Goal: Transaction & Acquisition: Obtain resource

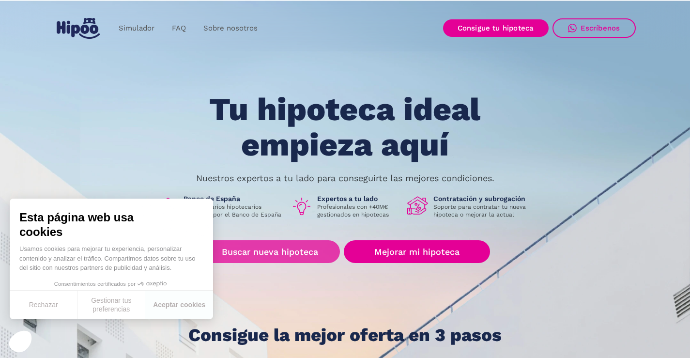
click at [286, 255] on link "Buscar nueva hipoteca" at bounding box center [270, 251] width 140 height 23
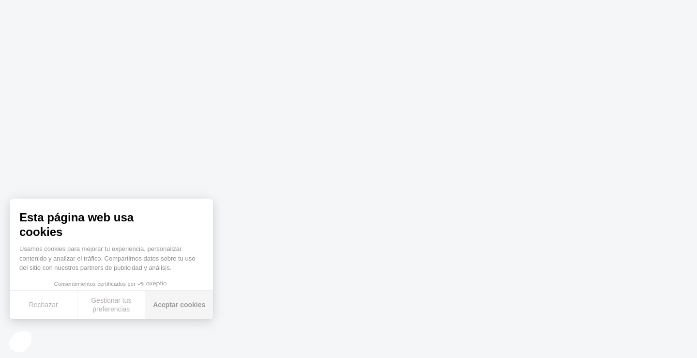
click at [183, 305] on button "Aceptar cookies" at bounding box center [179, 304] width 68 height 29
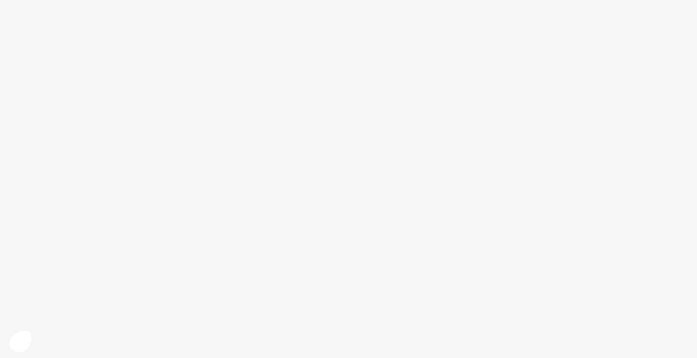
click at [281, 243] on body at bounding box center [348, 179] width 697 height 358
